Goal: Transaction & Acquisition: Purchase product/service

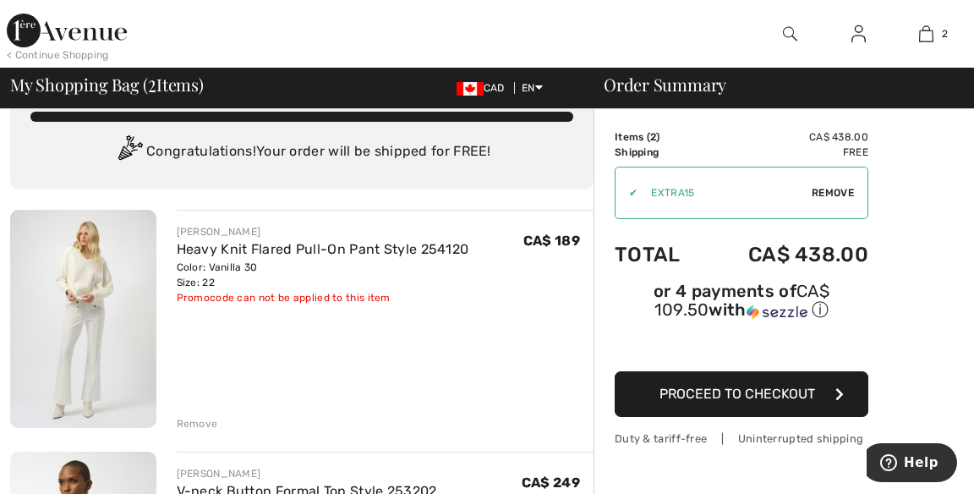
scroll to position [6, 0]
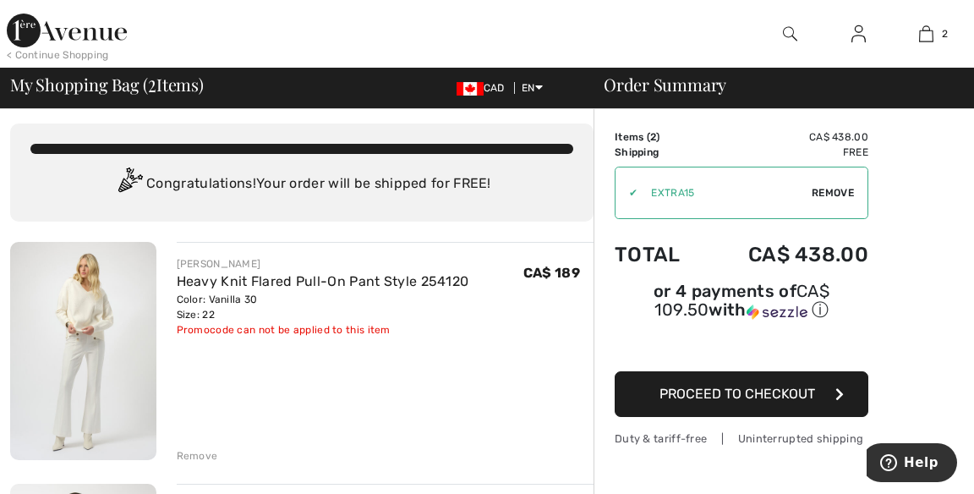
click at [842, 192] on span "Remove" at bounding box center [833, 192] width 42 height 15
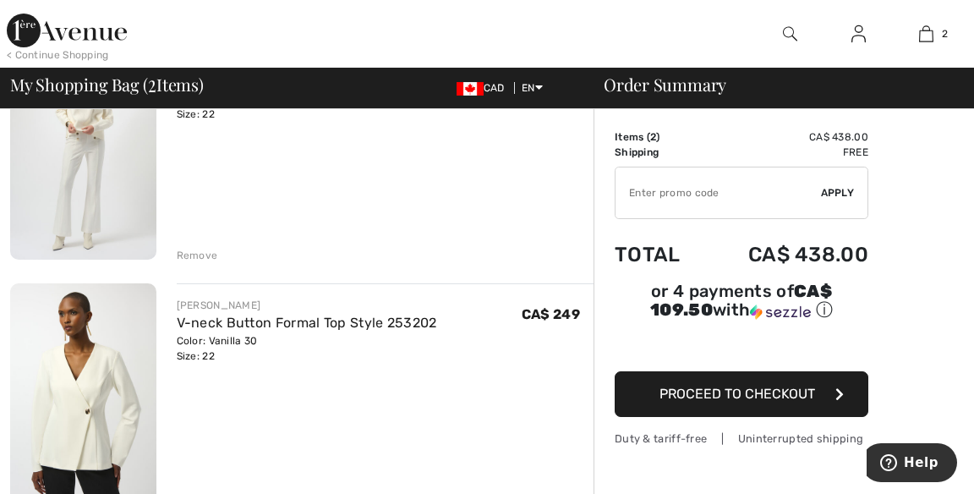
scroll to position [224, 0]
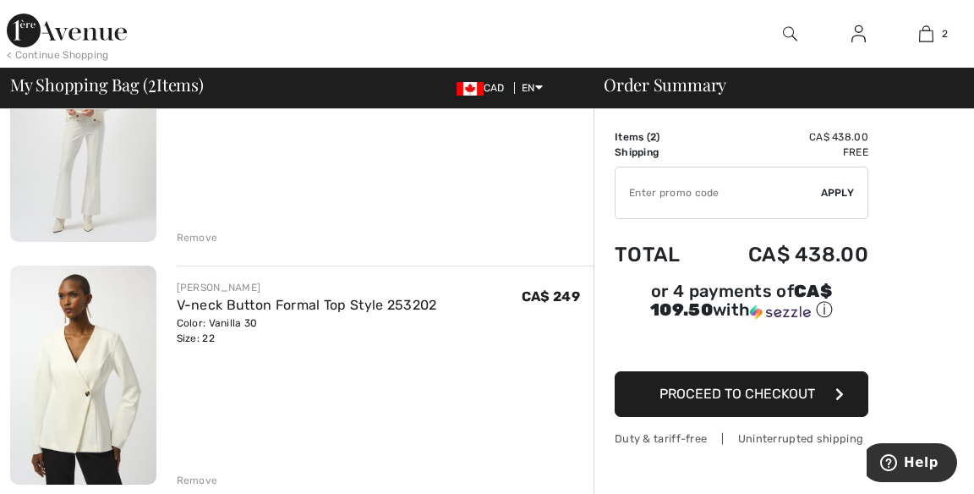
click at [790, 378] on button "Proceed to Checkout" at bounding box center [742, 394] width 254 height 46
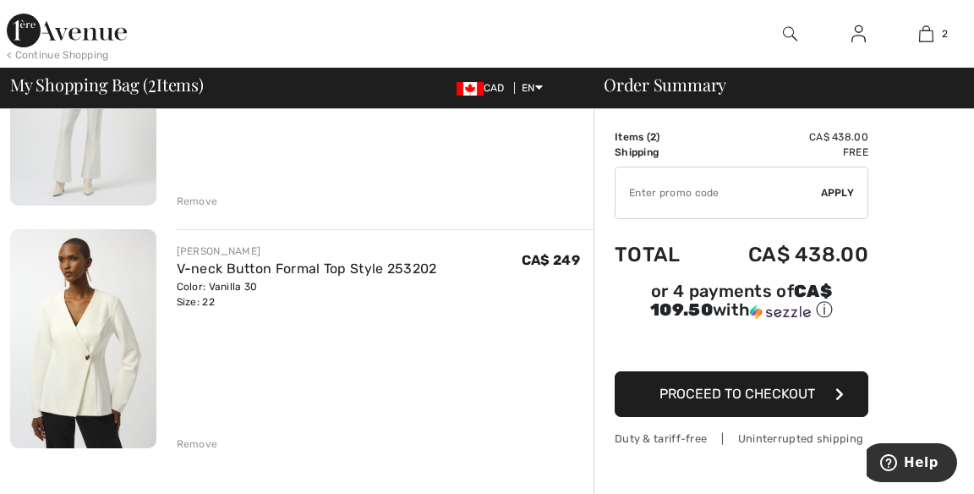
scroll to position [296, 0]
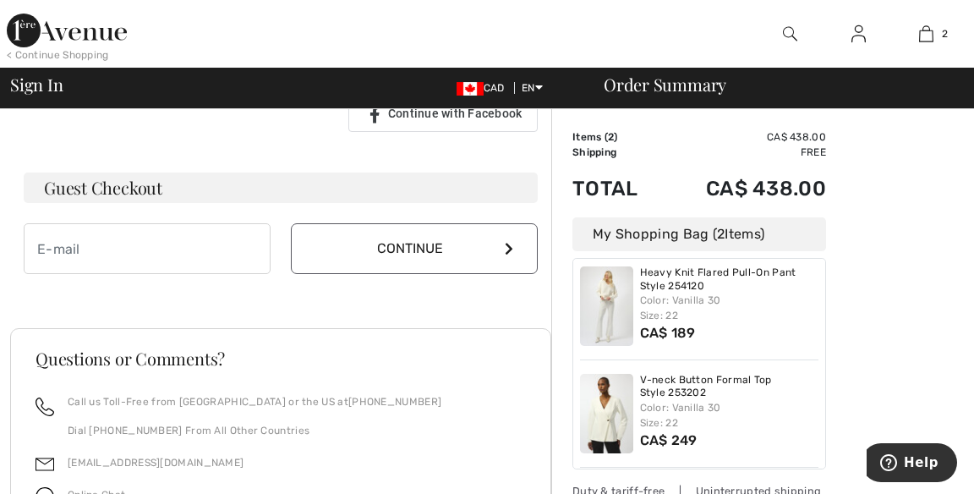
scroll to position [473, 0]
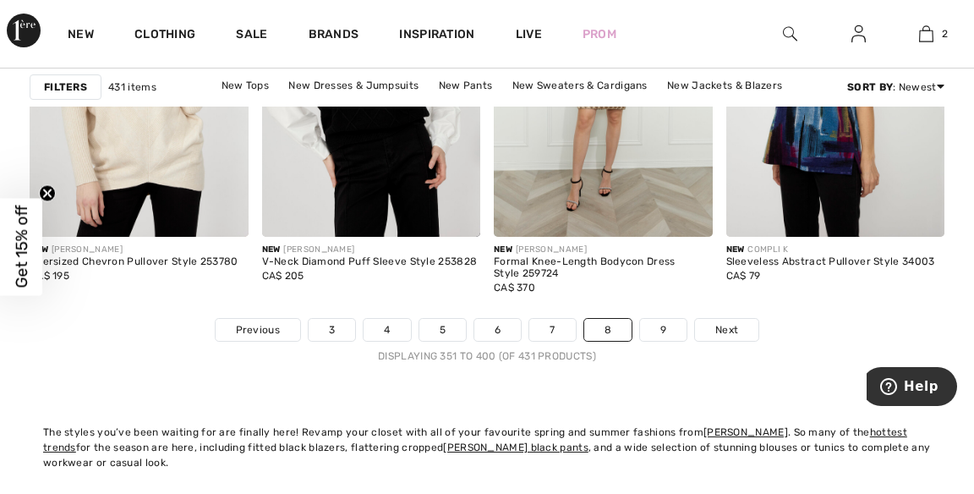
scroll to position [6465, 0]
